Goal: Information Seeking & Learning: Learn about a topic

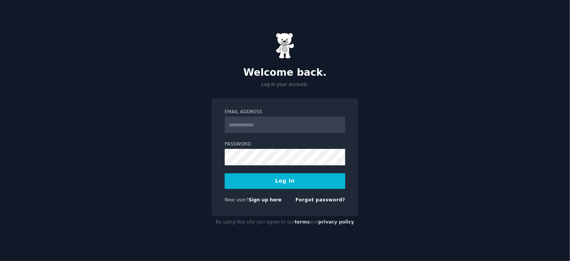
type input "**********"
click at [298, 184] on button "Log In" at bounding box center [285, 181] width 121 height 16
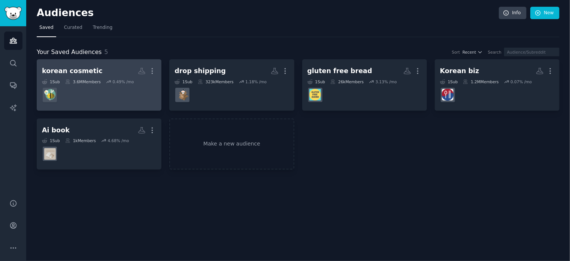
click at [83, 70] on div "korean cosmetic" at bounding box center [72, 70] width 61 height 9
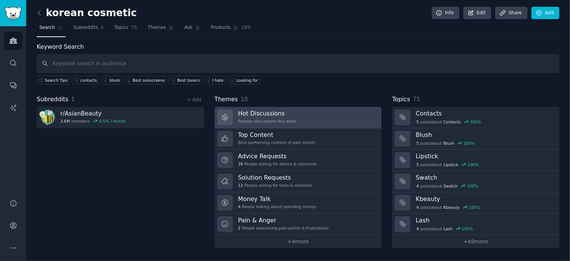
click at [266, 111] on h3 "Hot Discussions" at bounding box center [267, 113] width 58 height 8
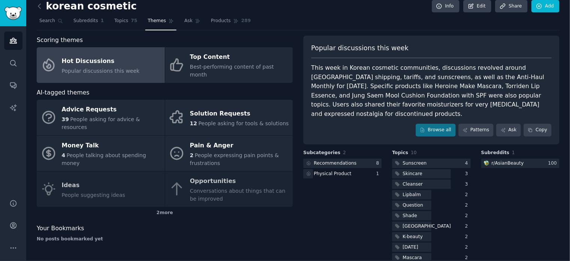
scroll to position [10, 0]
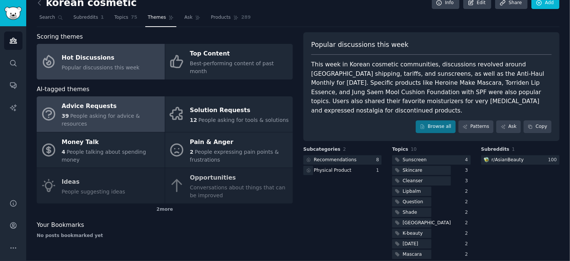
click at [108, 102] on div "Advice Requests" at bounding box center [111, 106] width 99 height 12
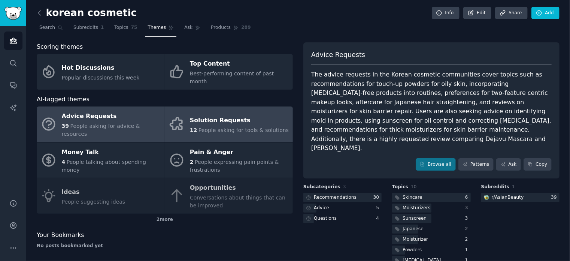
click at [221, 114] on div "Solution Requests" at bounding box center [239, 120] width 99 height 12
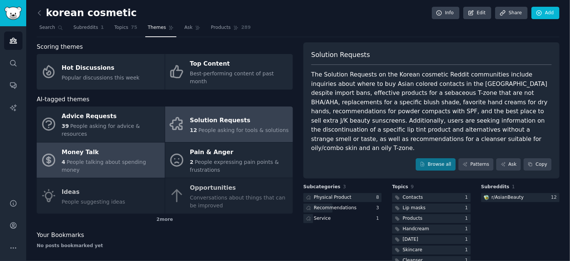
click at [106, 146] on div "Money Talk" at bounding box center [111, 152] width 99 height 12
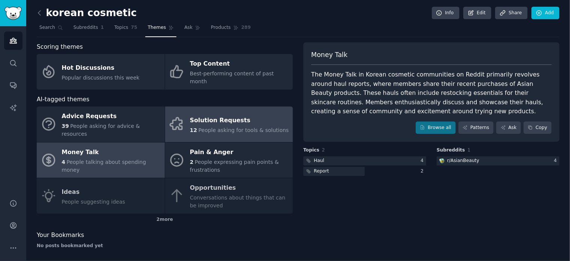
click at [193, 127] on span "12" at bounding box center [193, 130] width 7 height 6
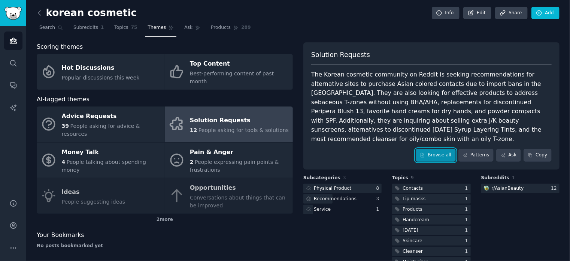
click at [445, 149] on link "Browse all" at bounding box center [436, 155] width 40 height 13
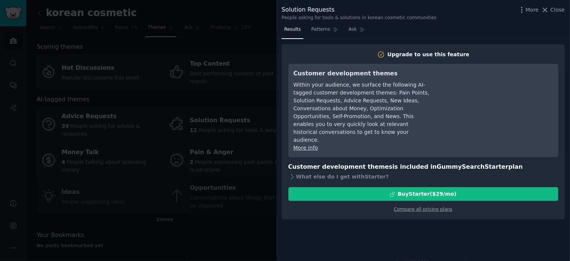
click at [560, 5] on div "More Close" at bounding box center [541, 9] width 47 height 9
click at [559, 9] on span "Close" at bounding box center [558, 10] width 14 height 8
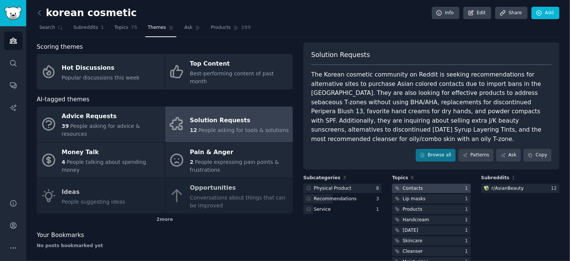
click at [430, 184] on div at bounding box center [431, 188] width 78 height 9
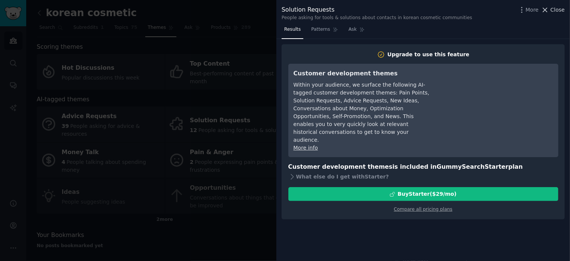
click at [564, 9] on span "Close" at bounding box center [558, 10] width 14 height 8
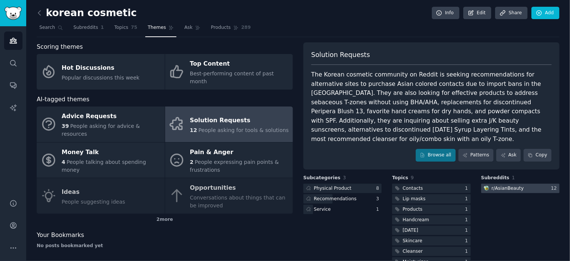
click at [505, 185] on div "r/ AsianBeauty" at bounding box center [508, 188] width 32 height 7
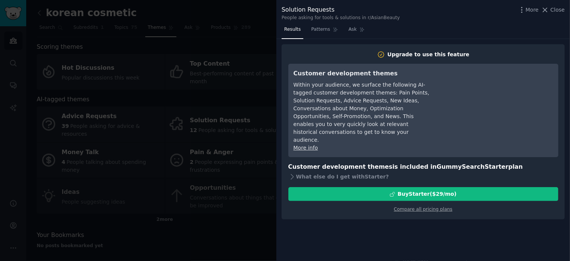
click at [251, 66] on div at bounding box center [285, 130] width 570 height 261
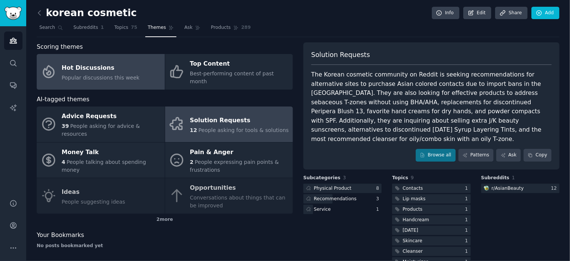
click at [105, 67] on div "Hot Discussions" at bounding box center [101, 68] width 78 height 12
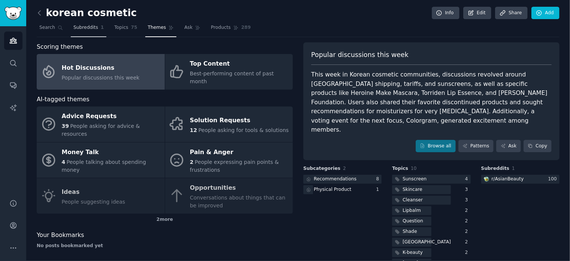
click at [90, 31] on link "Subreddits 1" at bounding box center [89, 29] width 36 height 15
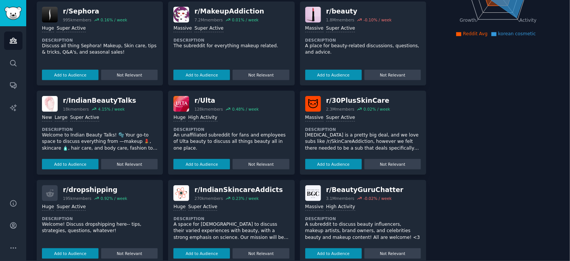
scroll to position [150, 0]
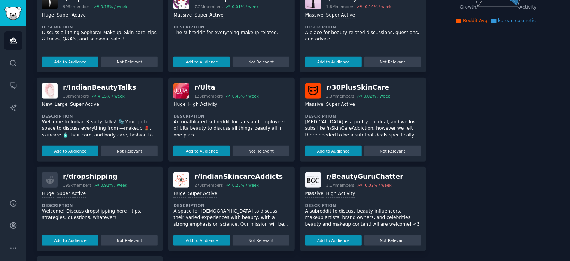
click at [96, 175] on div "r/ dropshipping" at bounding box center [95, 176] width 64 height 9
click at [97, 203] on dt "Description" at bounding box center [100, 205] width 116 height 5
click at [117, 224] on div ">= 95th percentile for submissions / day Huge Super Active Description Welcome!…" at bounding box center [100, 217] width 116 height 58
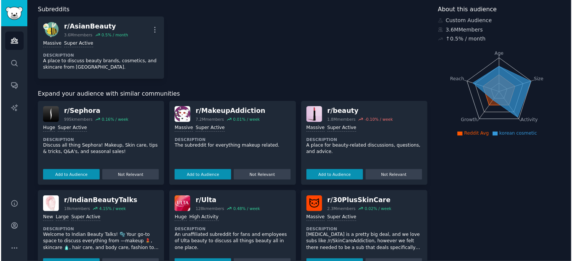
scroll to position [0, 0]
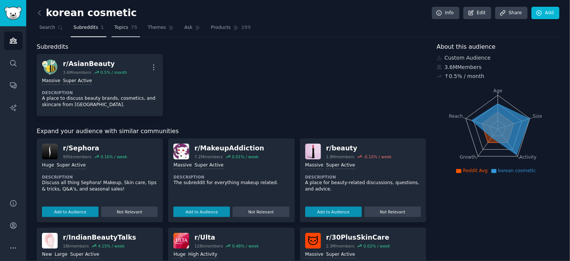
click at [120, 28] on span "Topics" at bounding box center [121, 27] width 14 height 7
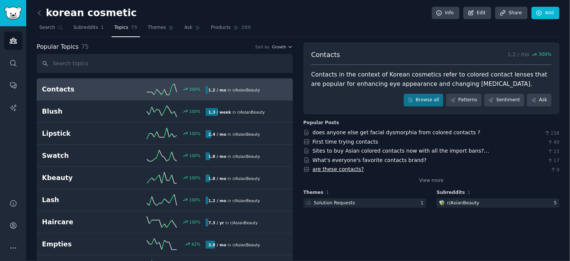
click at [333, 171] on link "are these contacts?" at bounding box center [339, 169] width 52 height 6
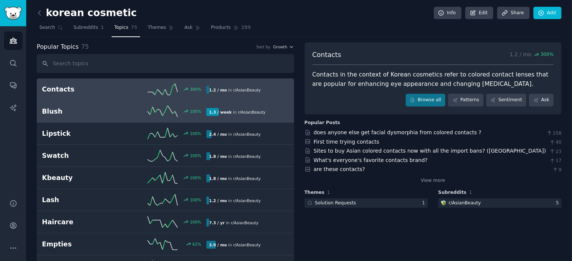
click at [43, 110] on h2 "Blush" at bounding box center [83, 111] width 82 height 9
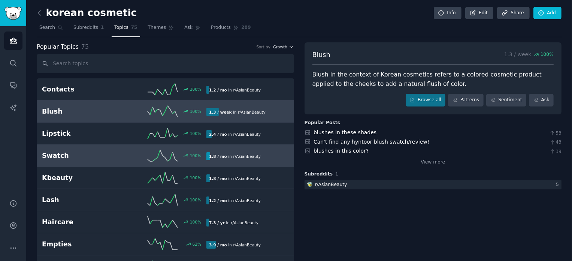
click at [67, 153] on h2 "Swatch" at bounding box center [83, 155] width 82 height 9
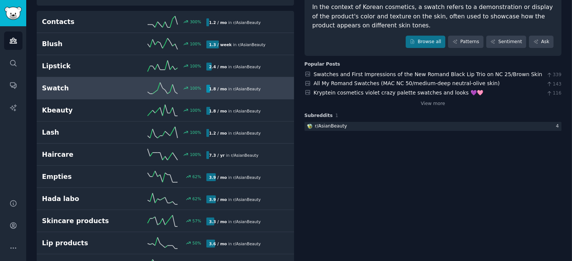
scroll to position [75, 0]
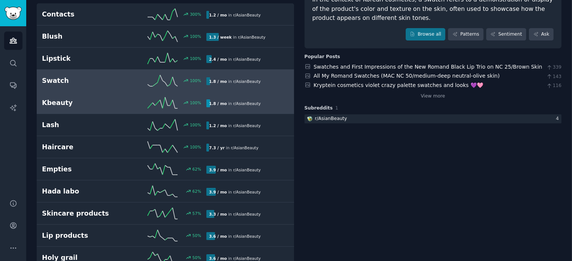
click at [78, 97] on div "Kbeauty 100 % 1.8 / mo in r/ AsianBeauty" at bounding box center [165, 102] width 247 height 11
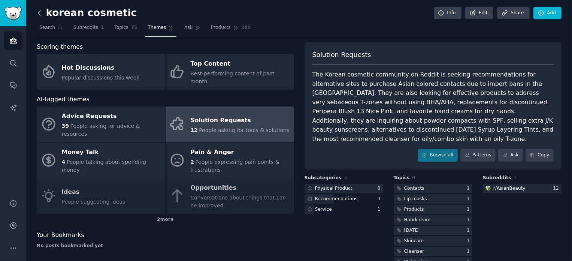
click at [40, 11] on icon at bounding box center [40, 13] width 8 height 8
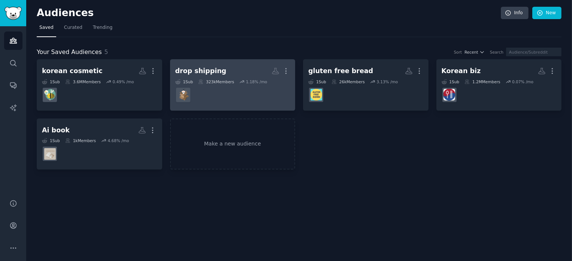
click at [180, 70] on div "drop shipping" at bounding box center [200, 70] width 51 height 9
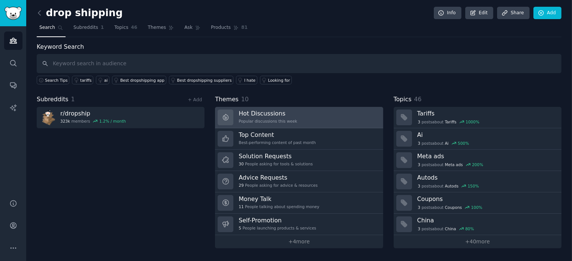
click at [272, 114] on h3 "Hot Discussions" at bounding box center [268, 113] width 58 height 8
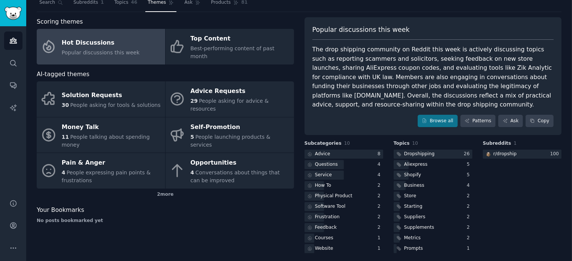
scroll to position [28, 0]
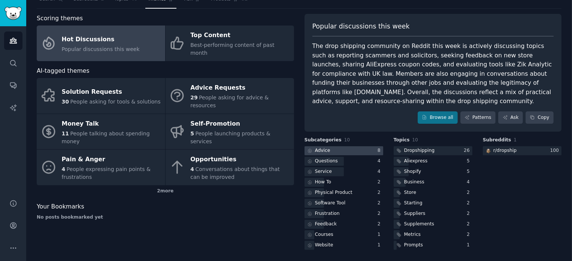
click at [325, 150] on div "Advice" at bounding box center [322, 150] width 15 height 7
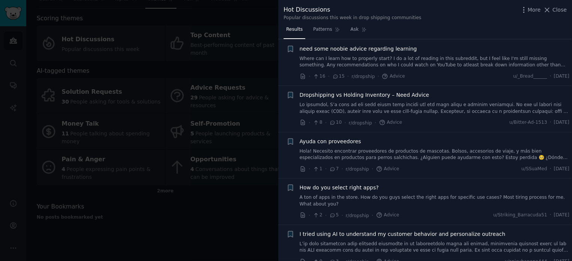
scroll to position [159, 0]
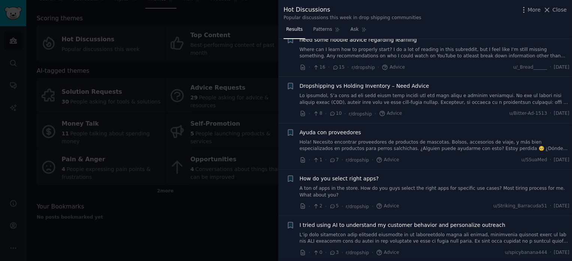
click at [211, 202] on div at bounding box center [286, 130] width 572 height 261
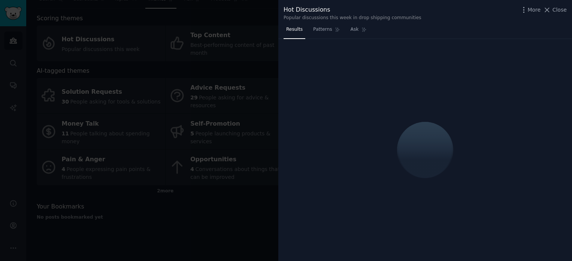
click at [54, 40] on div at bounding box center [286, 130] width 572 height 261
